Goal: Book appointment/travel/reservation

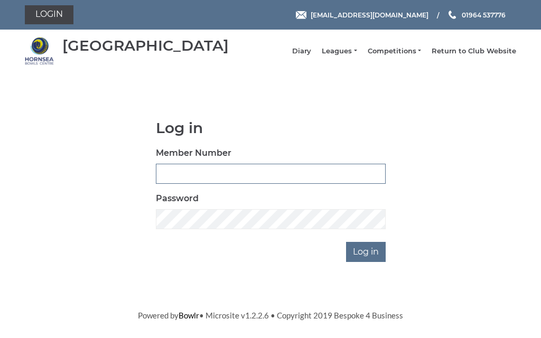
click at [250, 181] on input "Member Number" at bounding box center [271, 174] width 230 height 20
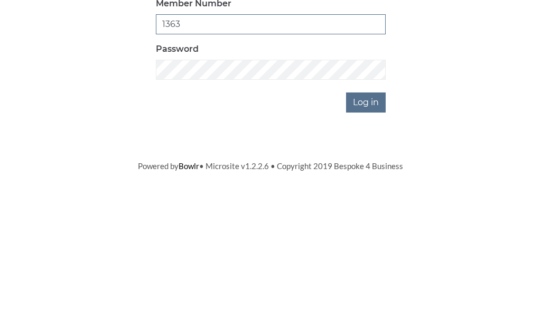
type input "1363"
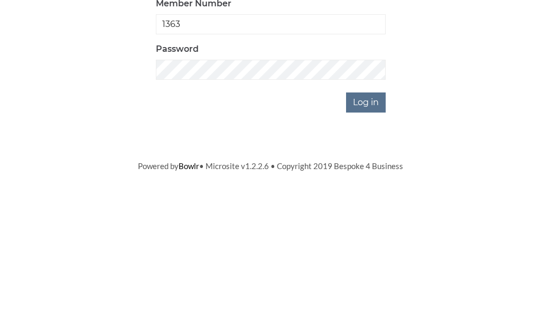
click at [375, 242] on input "Log in" at bounding box center [366, 252] width 40 height 20
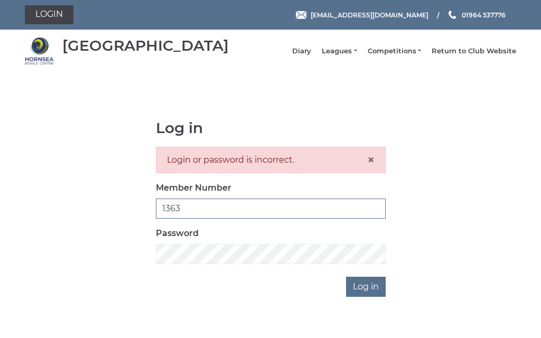
click at [210, 217] on input "1363" at bounding box center [271, 209] width 230 height 20
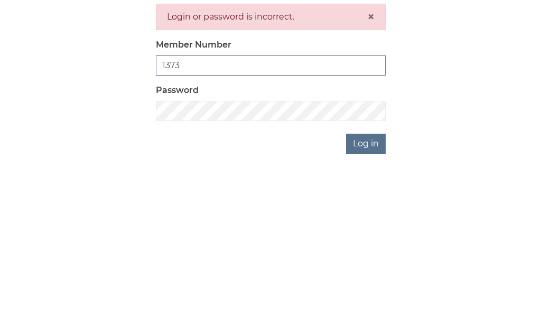
scroll to position [12, 0]
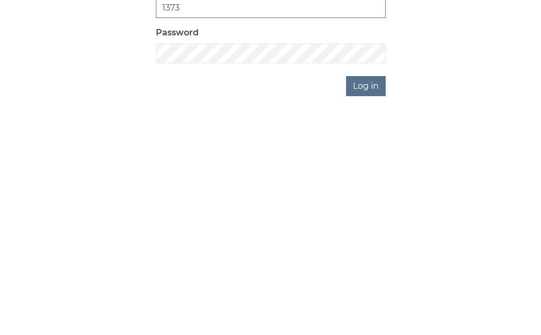
type input "1373"
click at [373, 265] on input "Log in" at bounding box center [366, 275] width 40 height 20
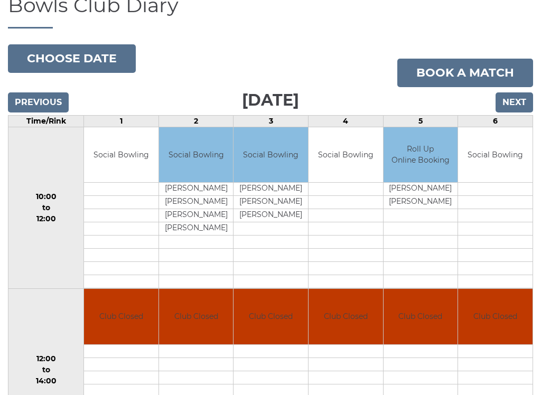
scroll to position [85, 0]
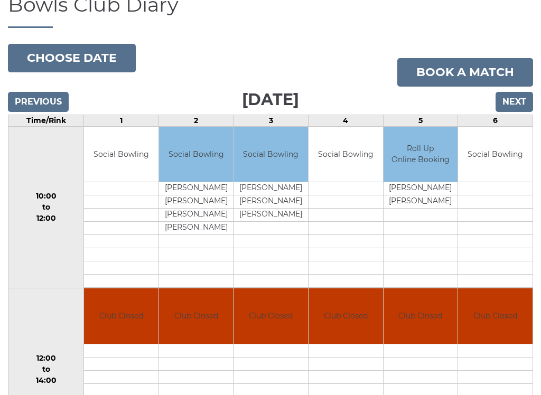
click at [520, 111] on input "Next" at bounding box center [515, 102] width 38 height 20
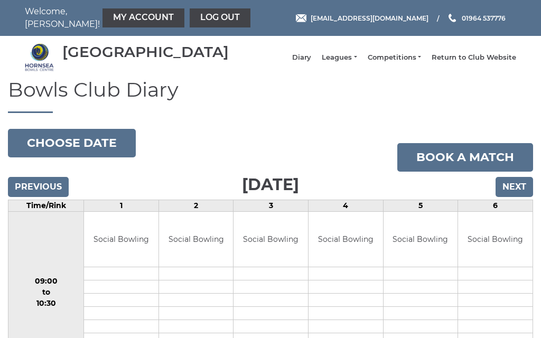
click at [521, 196] on input "Next" at bounding box center [515, 187] width 38 height 20
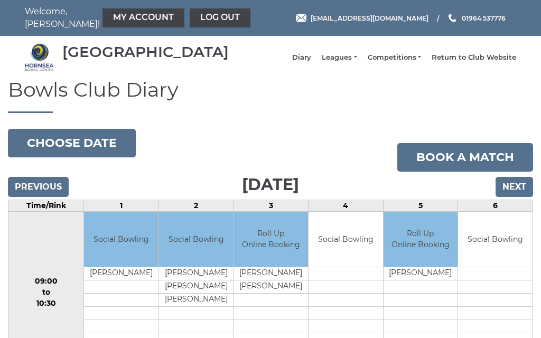
click at [520, 197] on input "Next" at bounding box center [515, 187] width 38 height 20
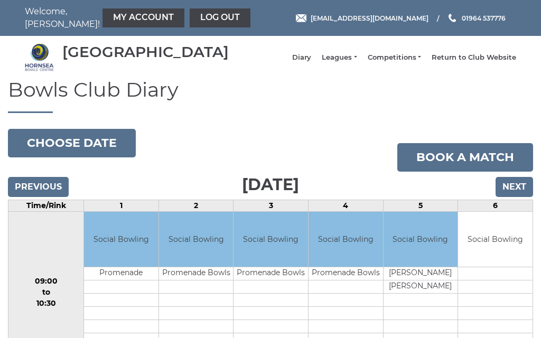
click at [521, 197] on input "Next" at bounding box center [515, 187] width 38 height 20
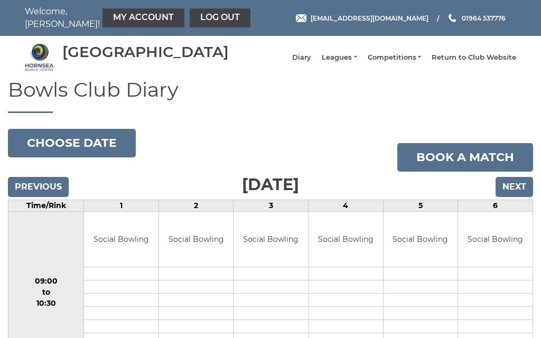
click at [522, 197] on input "Next" at bounding box center [515, 187] width 38 height 20
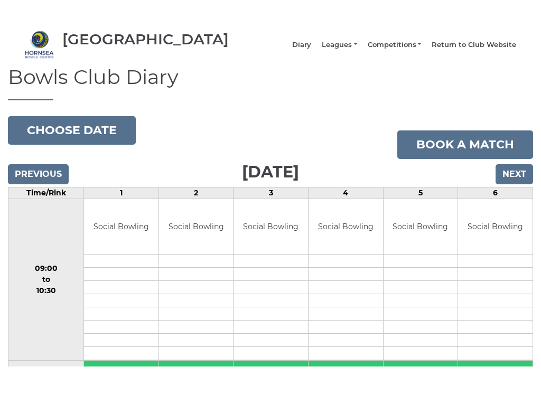
scroll to position [40, 0]
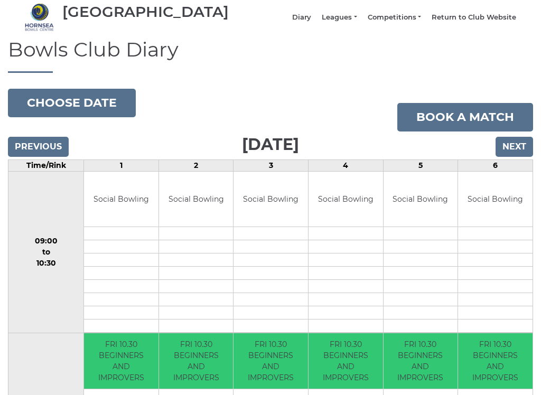
click at [477, 123] on link "Book a match" at bounding box center [466, 117] width 136 height 29
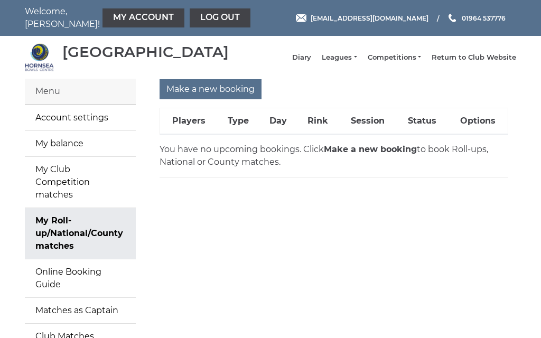
click at [219, 98] on input "Make a new booking" at bounding box center [211, 89] width 102 height 20
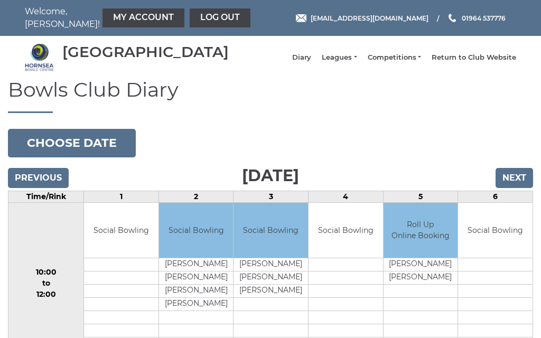
click at [526, 186] on input "Next" at bounding box center [515, 178] width 38 height 20
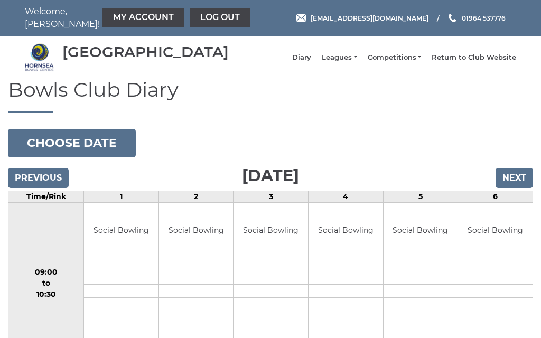
click at [516, 182] on input "Next" at bounding box center [515, 178] width 38 height 20
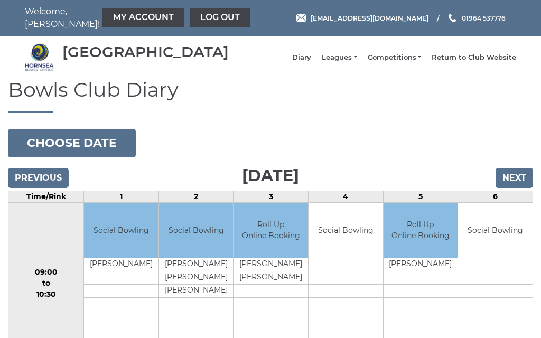
click at [515, 187] on input "Next" at bounding box center [515, 178] width 38 height 20
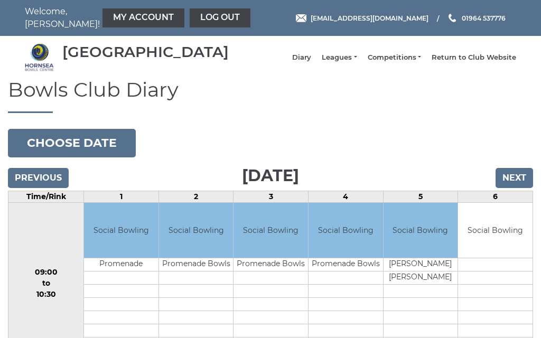
click at [516, 187] on input "Next" at bounding box center [515, 178] width 38 height 20
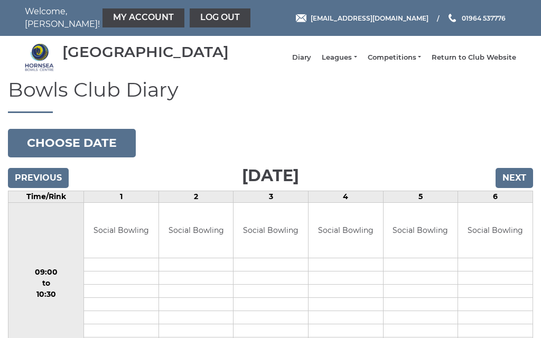
click at [520, 188] on input "Next" at bounding box center [515, 178] width 38 height 20
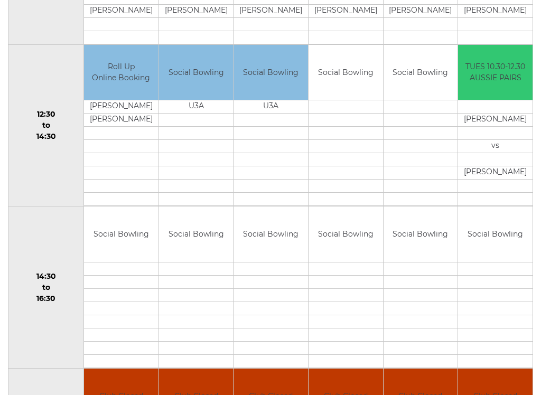
scroll to position [484, 0]
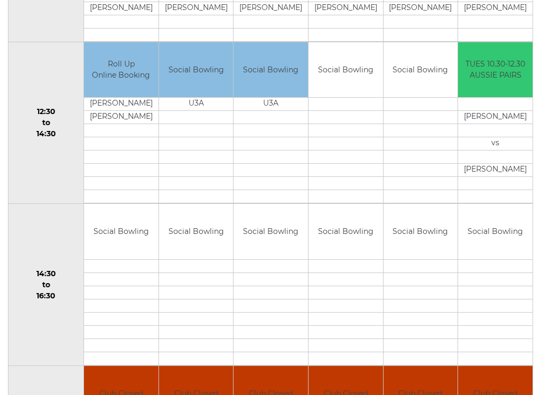
click at [0, 0] on link "Book slot" at bounding box center [0, 0] width 0 height 0
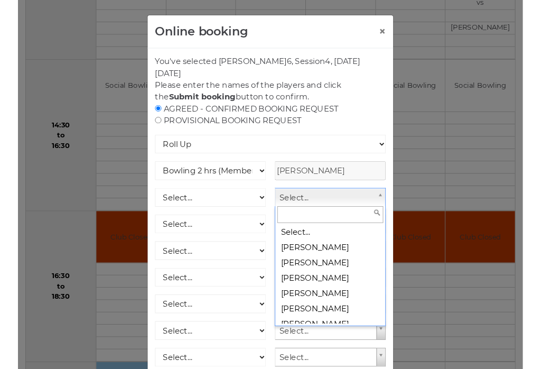
scroll to position [0, 0]
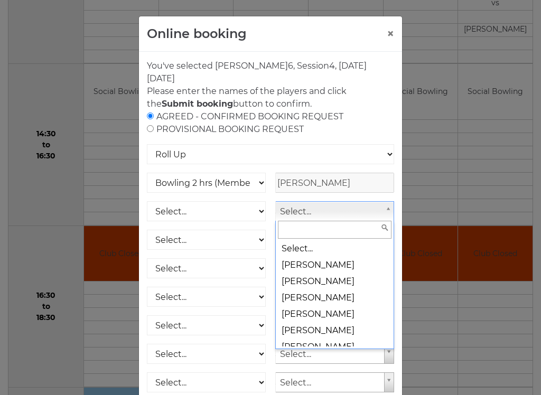
click at [309, 226] on input "text" at bounding box center [335, 230] width 114 height 18
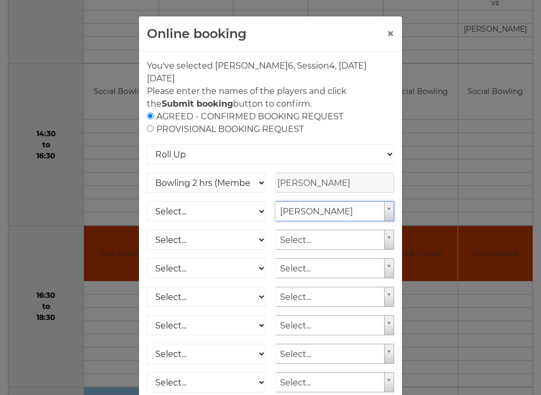
select select "579"
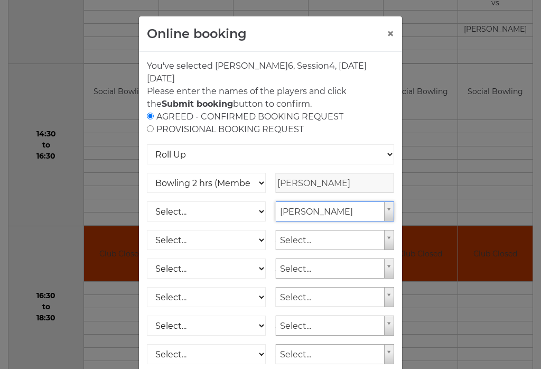
type input "G"
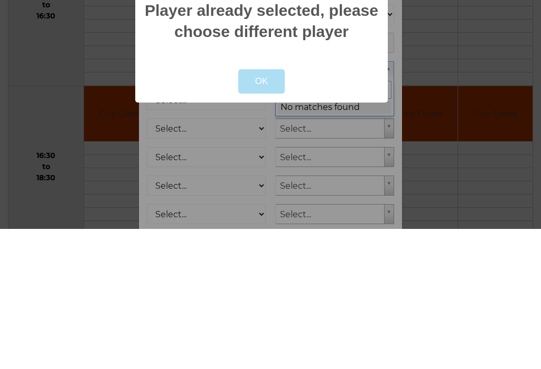
click at [274, 209] on button "OK" at bounding box center [261, 221] width 47 height 24
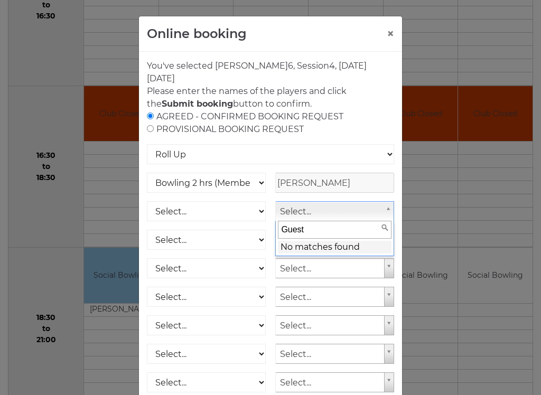
click at [319, 231] on input "Guest" at bounding box center [335, 230] width 114 height 18
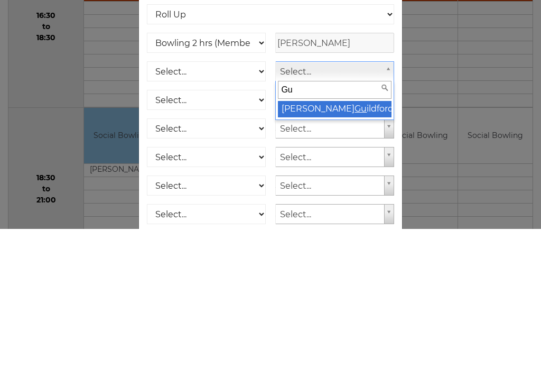
type input "G"
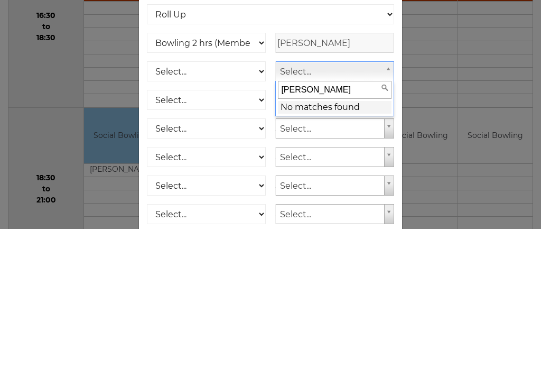
type input "Beverley Bradshaw"
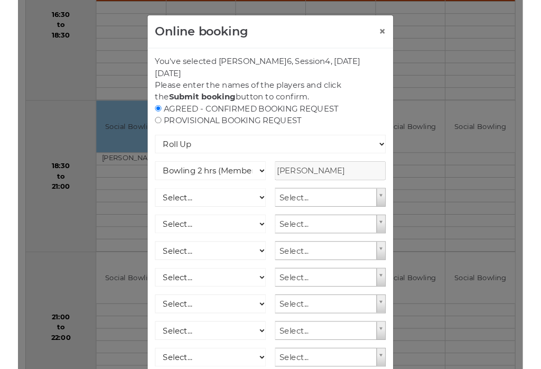
scroll to position [0, 0]
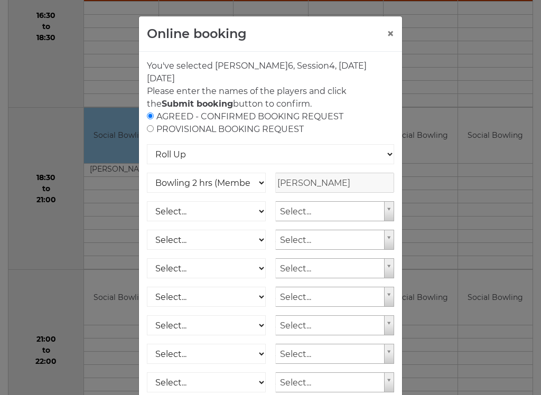
click at [152, 132] on input "radio" at bounding box center [150, 128] width 7 height 7
radio input "true"
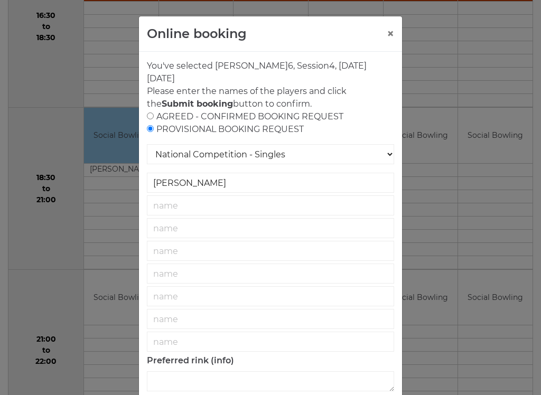
click at [151, 119] on input "radio" at bounding box center [150, 116] width 7 height 7
radio input "true"
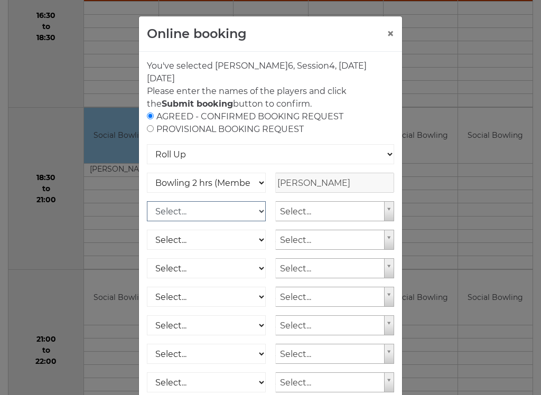
click at [261, 213] on select "Select... Club Competition (Member) Club Competition (Visitor) National (Member…" at bounding box center [206, 211] width 119 height 20
click at [191, 213] on select "Select... Club Competition (Member) Club Competition (Visitor) National (Member…" at bounding box center [206, 211] width 119 height 20
select select "0_50"
click at [349, 212] on input "Colin Wright" at bounding box center [334, 211] width 119 height 20
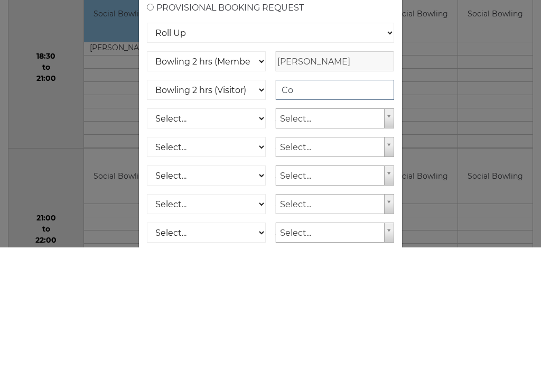
type input "C"
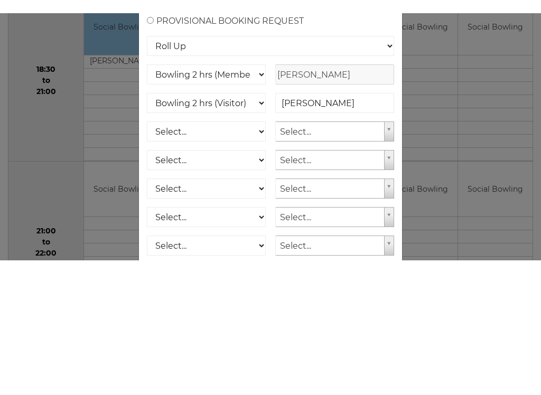
scroll to position [977, 0]
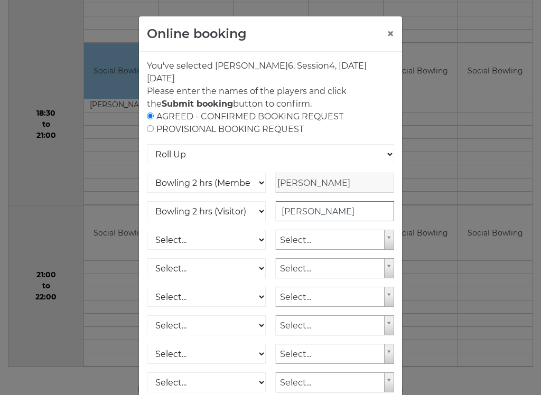
type input "Beverley Bradshaw"
click at [258, 185] on select "Club Competition (Member) National (Member) Bowling 1.5 hrs (Member) Junior (Up…" at bounding box center [206, 183] width 119 height 20
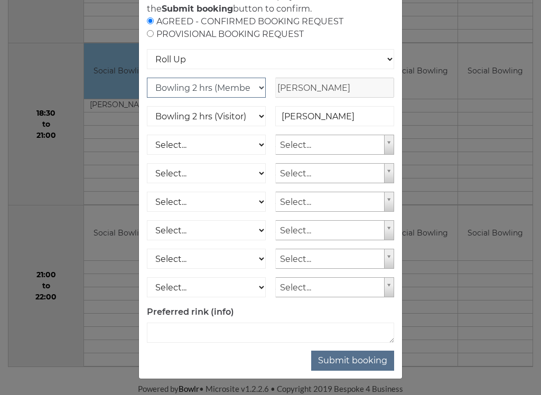
scroll to position [95, 0]
click at [367, 338] on button "Submit booking" at bounding box center [352, 361] width 83 height 20
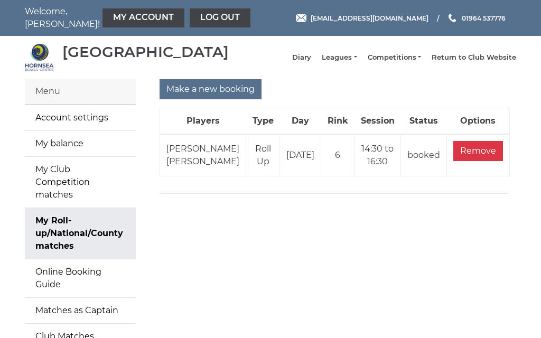
click at [119, 18] on link "My Account" at bounding box center [144, 17] width 82 height 19
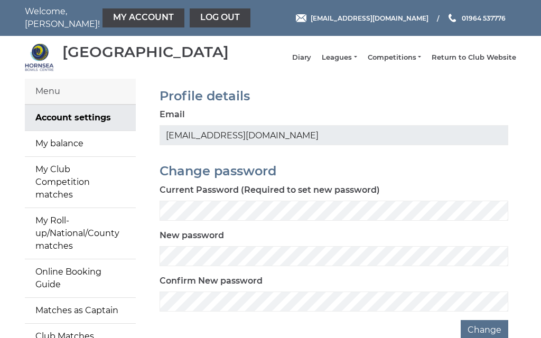
click at [98, 154] on link "My balance" at bounding box center [80, 143] width 111 height 25
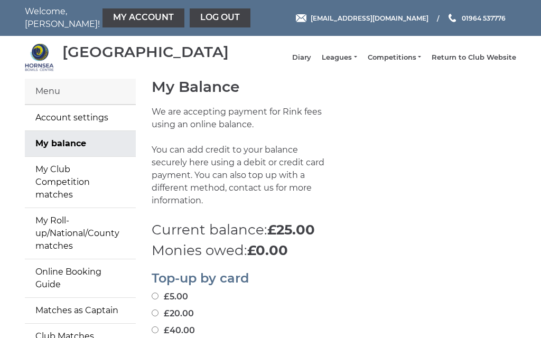
click at [357, 62] on link "Leagues" at bounding box center [339, 58] width 35 height 10
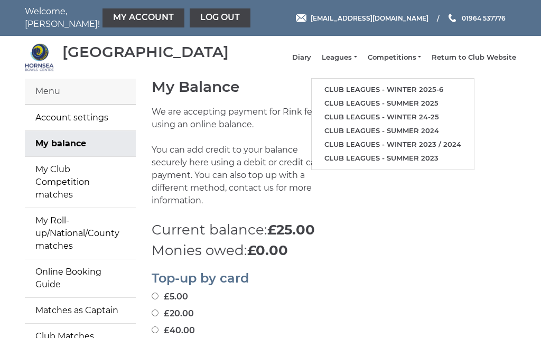
click at [385, 93] on link "Club leagues - Winter 2025-6" at bounding box center [393, 90] width 162 height 14
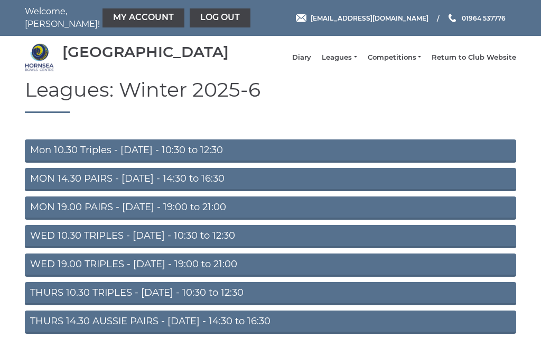
click at [311, 62] on link "Diary" at bounding box center [301, 58] width 19 height 10
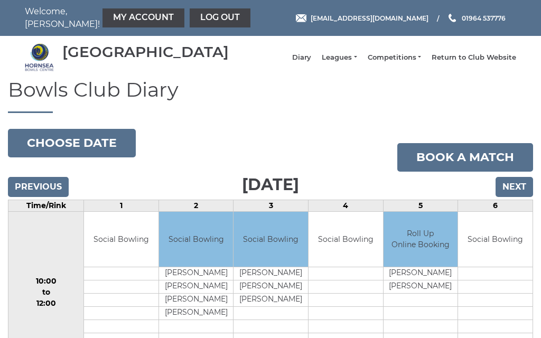
click at [520, 196] on input "Next" at bounding box center [515, 187] width 38 height 20
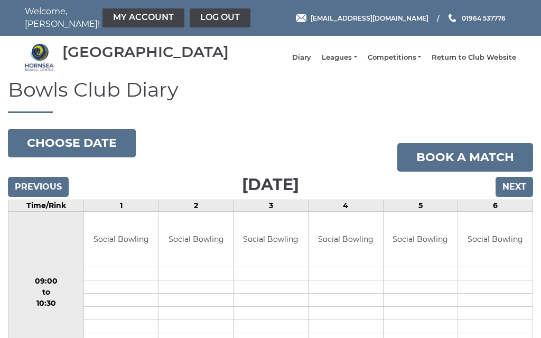
click at [519, 197] on input "Next" at bounding box center [515, 187] width 38 height 20
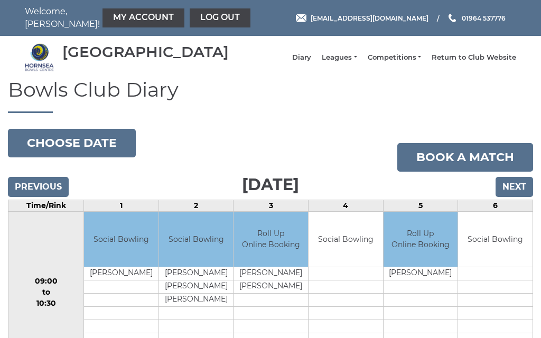
click at [524, 195] on input "Next" at bounding box center [515, 187] width 38 height 20
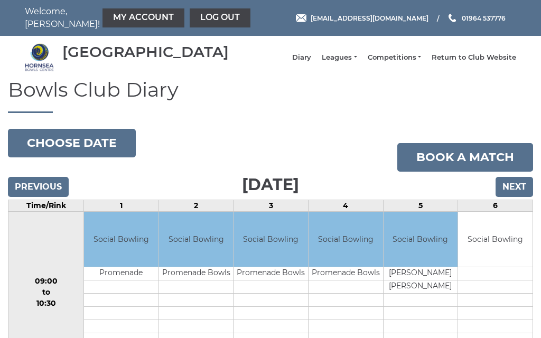
click at [520, 194] on input "Next" at bounding box center [515, 187] width 38 height 20
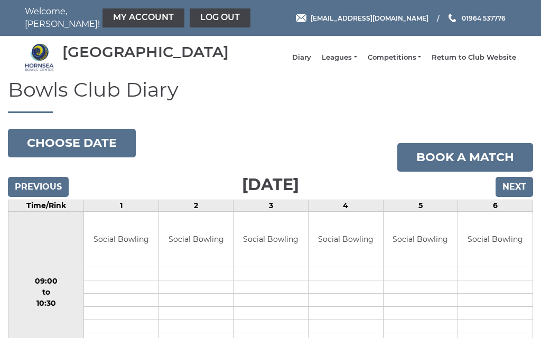
click at [515, 197] on input "Next" at bounding box center [515, 187] width 38 height 20
click at [190, 14] on link "Log out" at bounding box center [220, 17] width 61 height 19
